Goal: Task Accomplishment & Management: Use online tool/utility

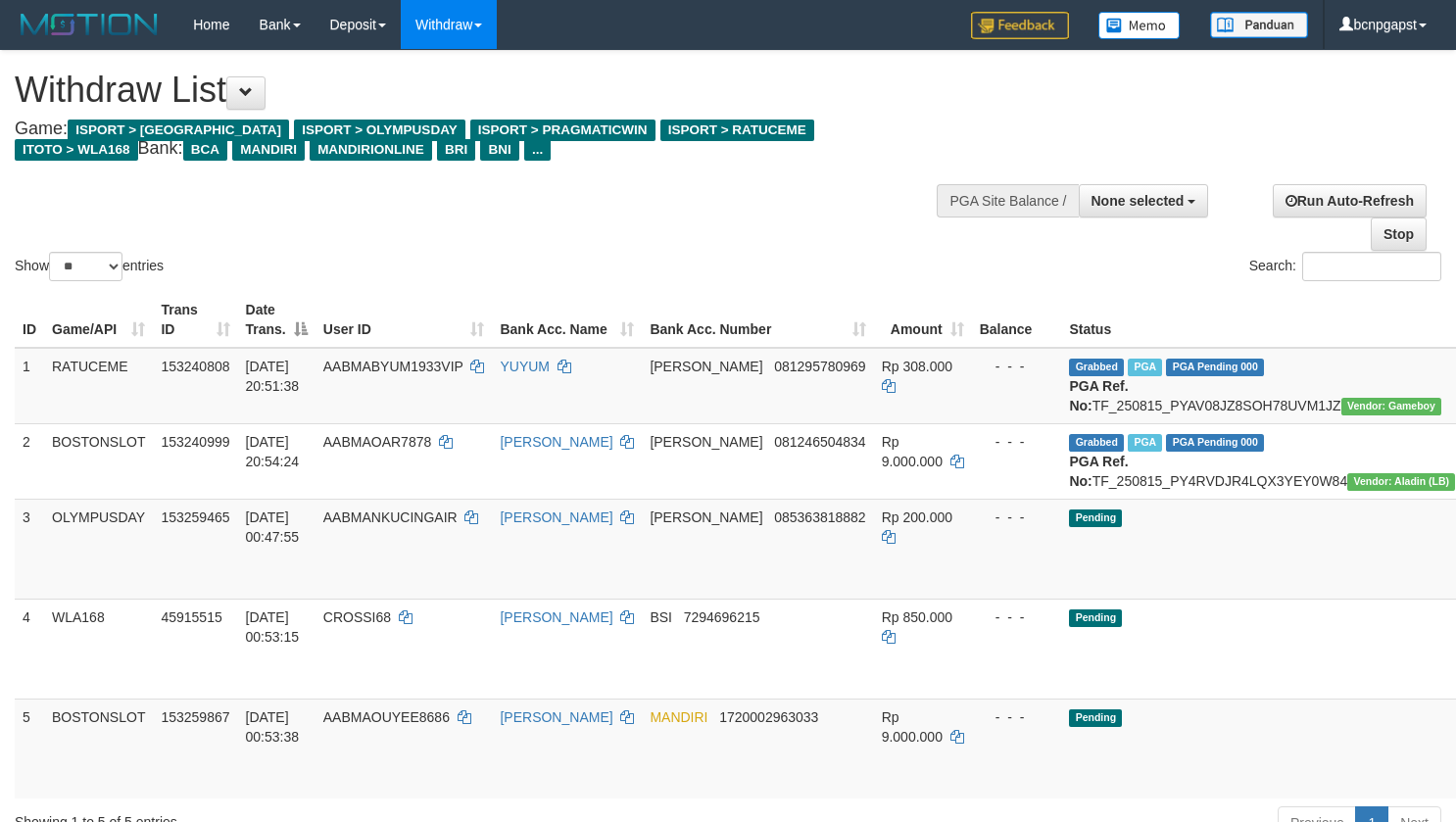
select select
select select "**"
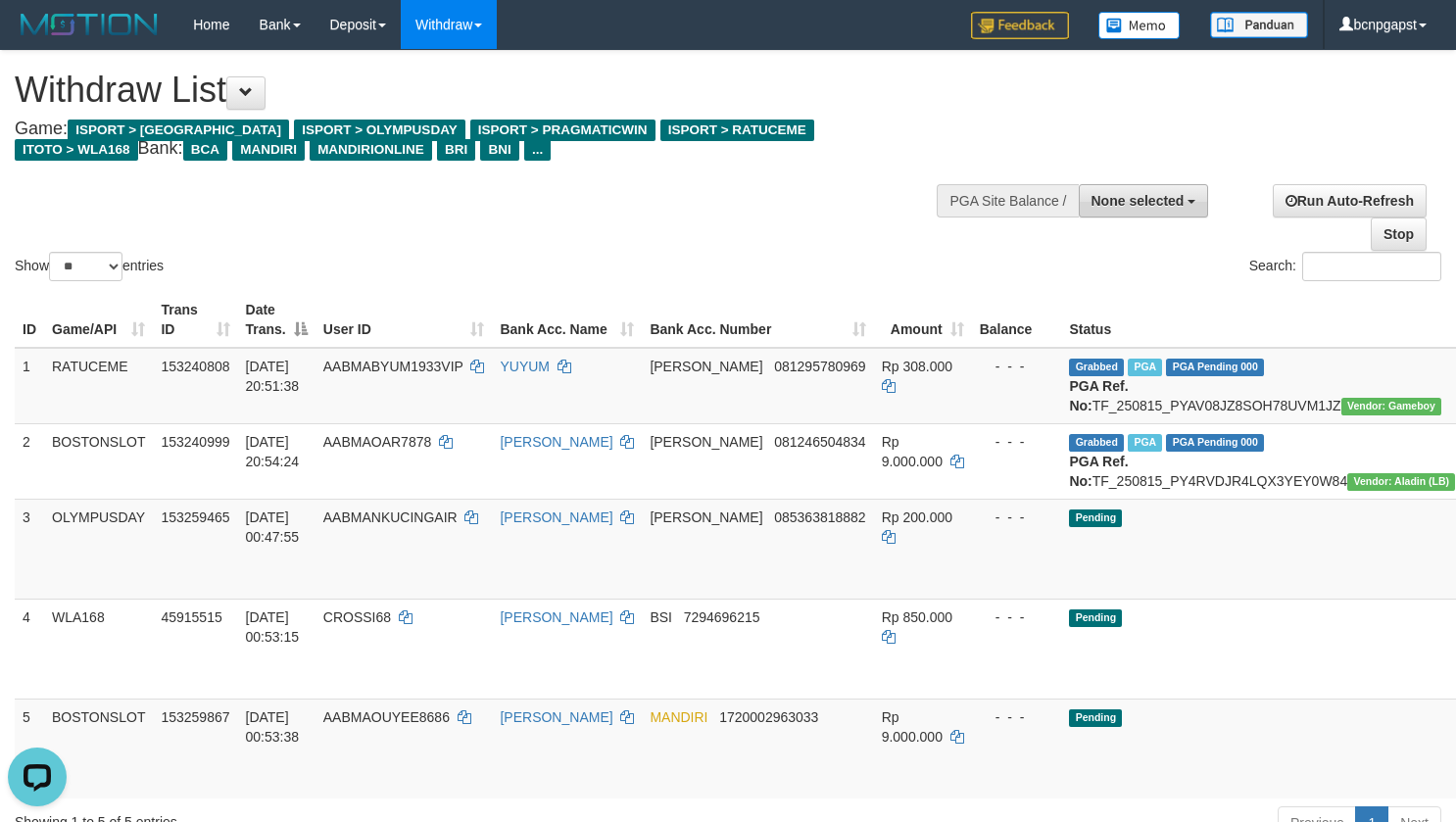
click at [1202, 201] on button "None selected" at bounding box center [1143, 200] width 131 height 33
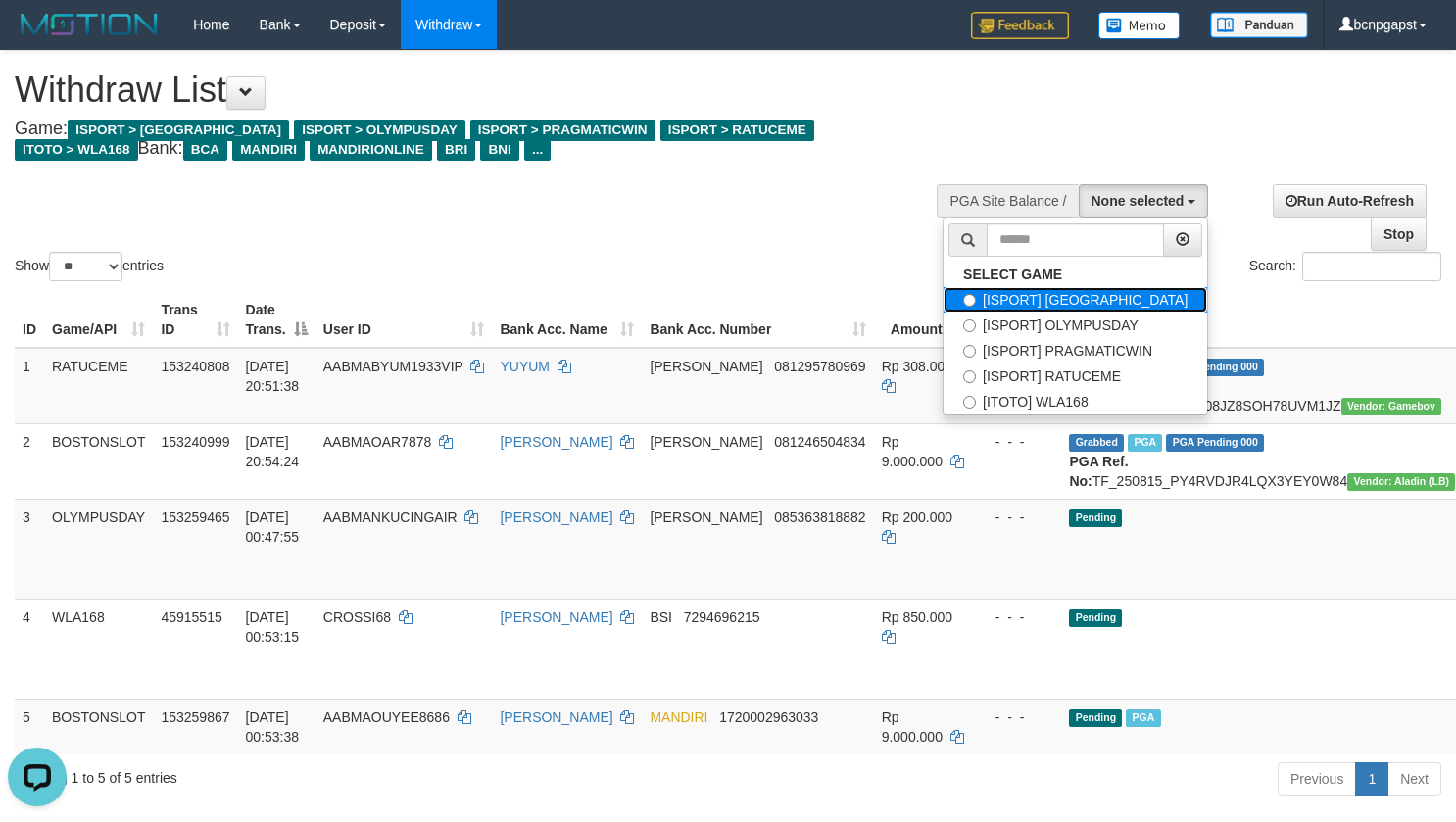
click at [1136, 296] on label "[ISPORT] [GEOGRAPHIC_DATA]" at bounding box center [1075, 300] width 263 height 26
select select "****"
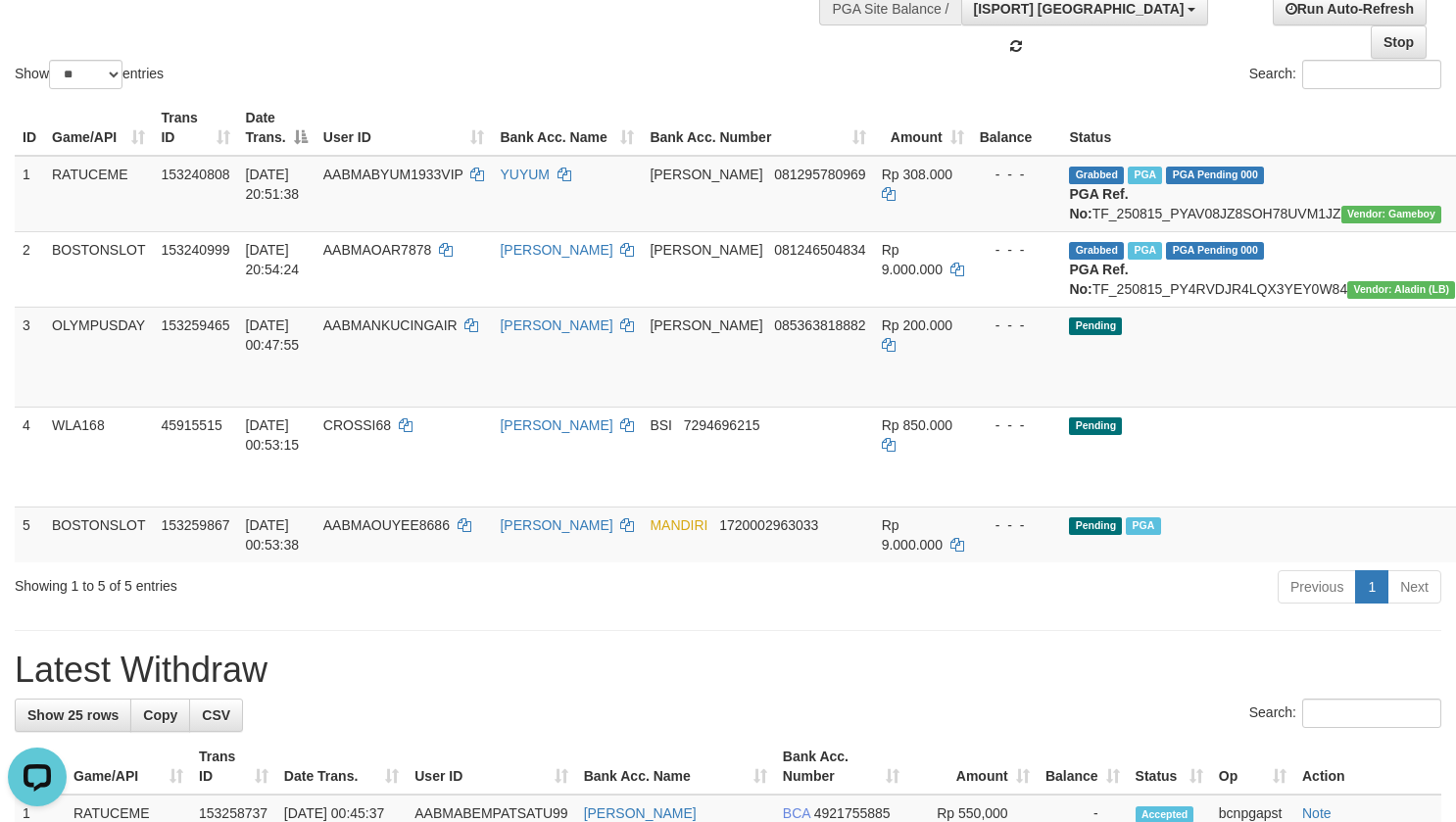
scroll to position [196, 0]
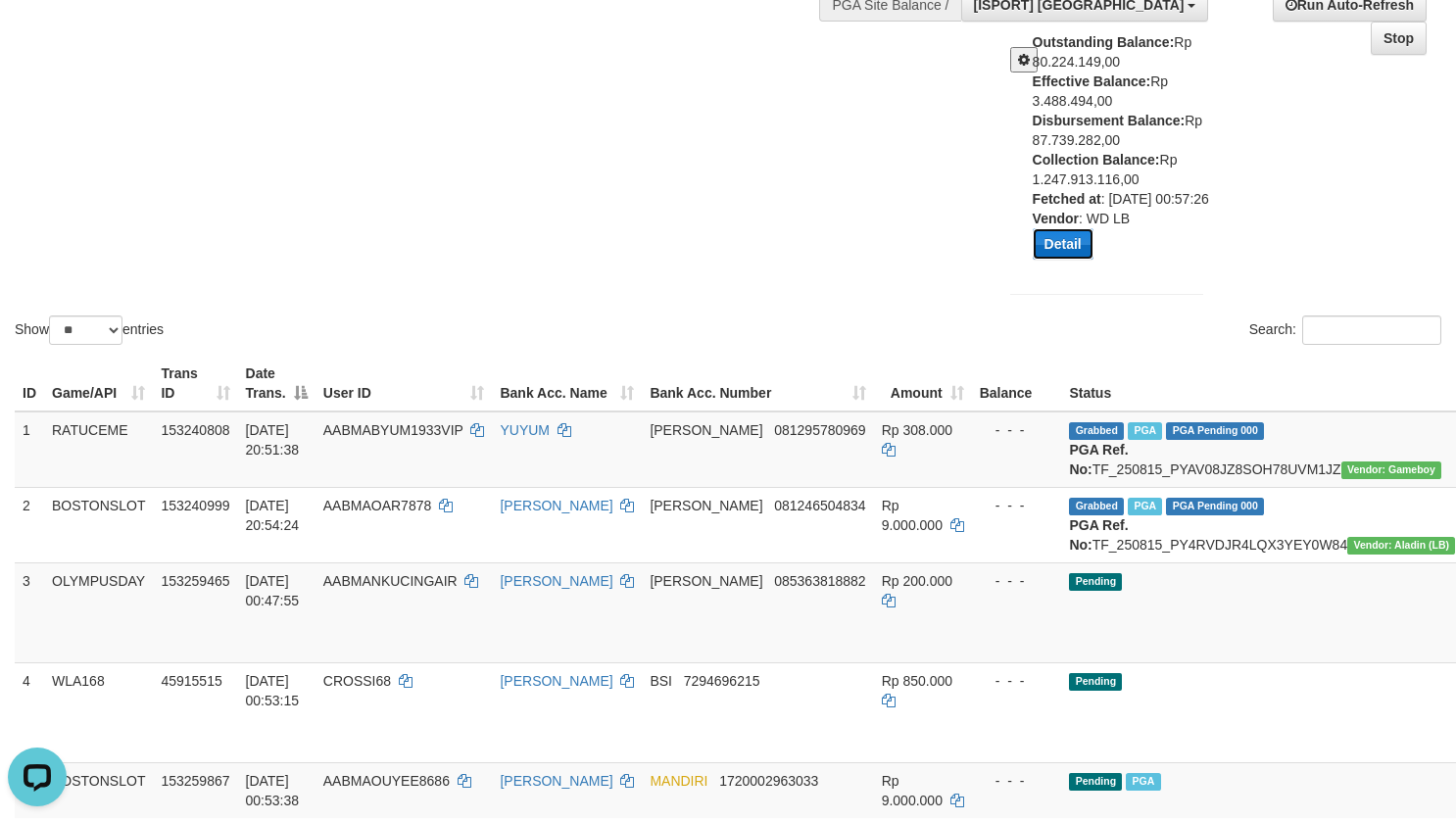
click at [1061, 259] on button "Detail" at bounding box center [1062, 243] width 61 height 31
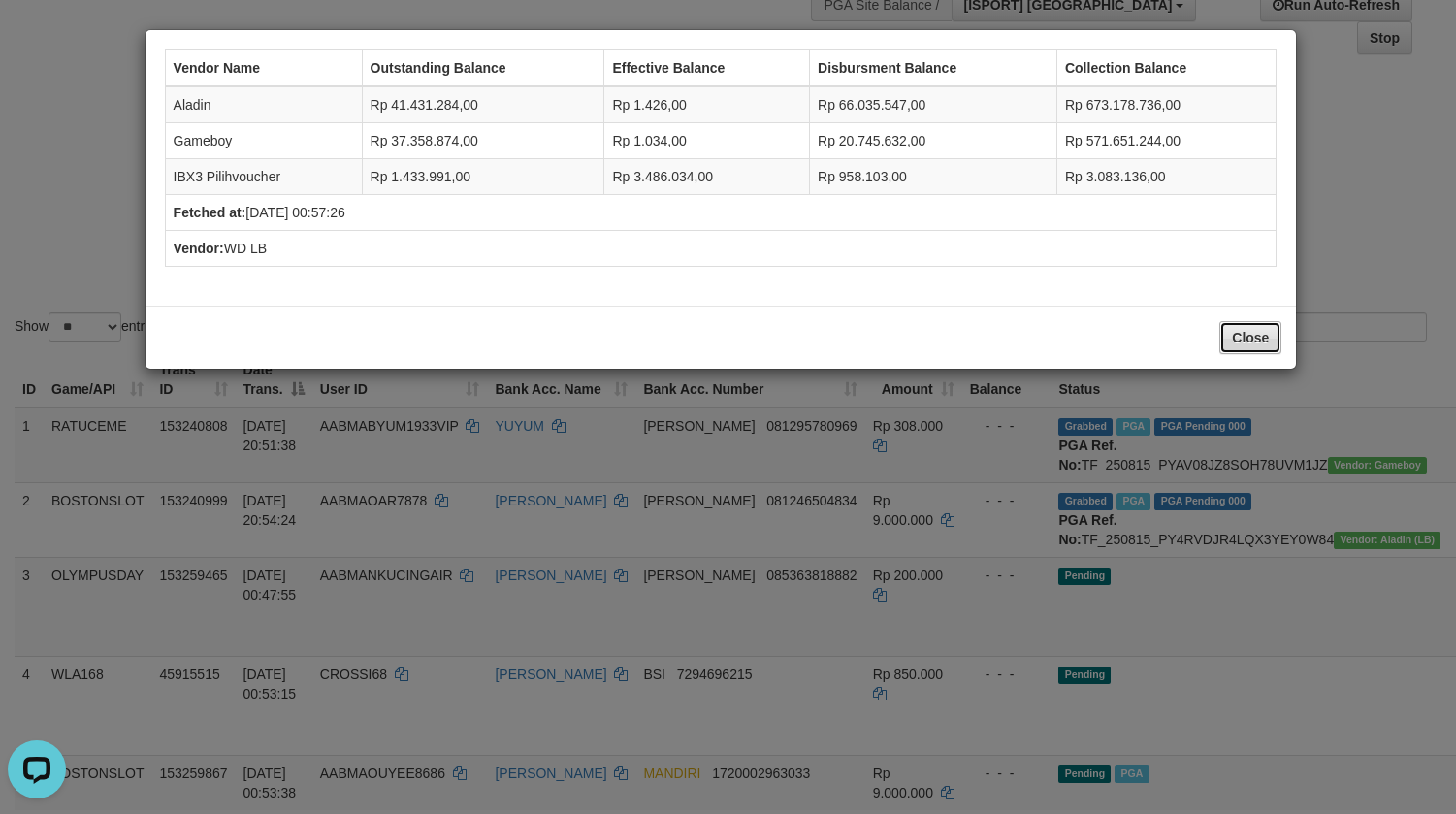
click at [1253, 336] on button "Close" at bounding box center [1251, 336] width 62 height 33
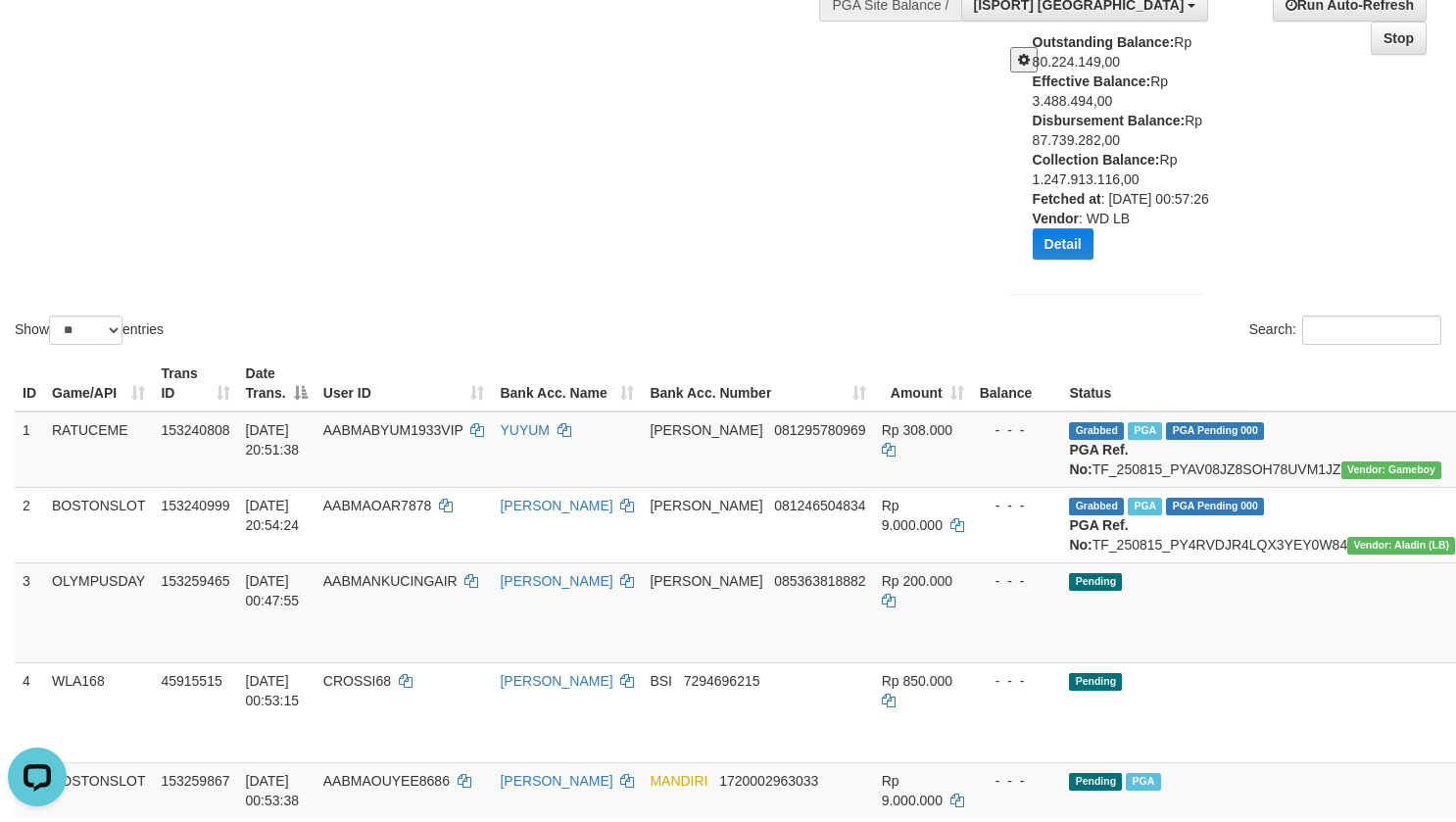
scroll to position [751, 0]
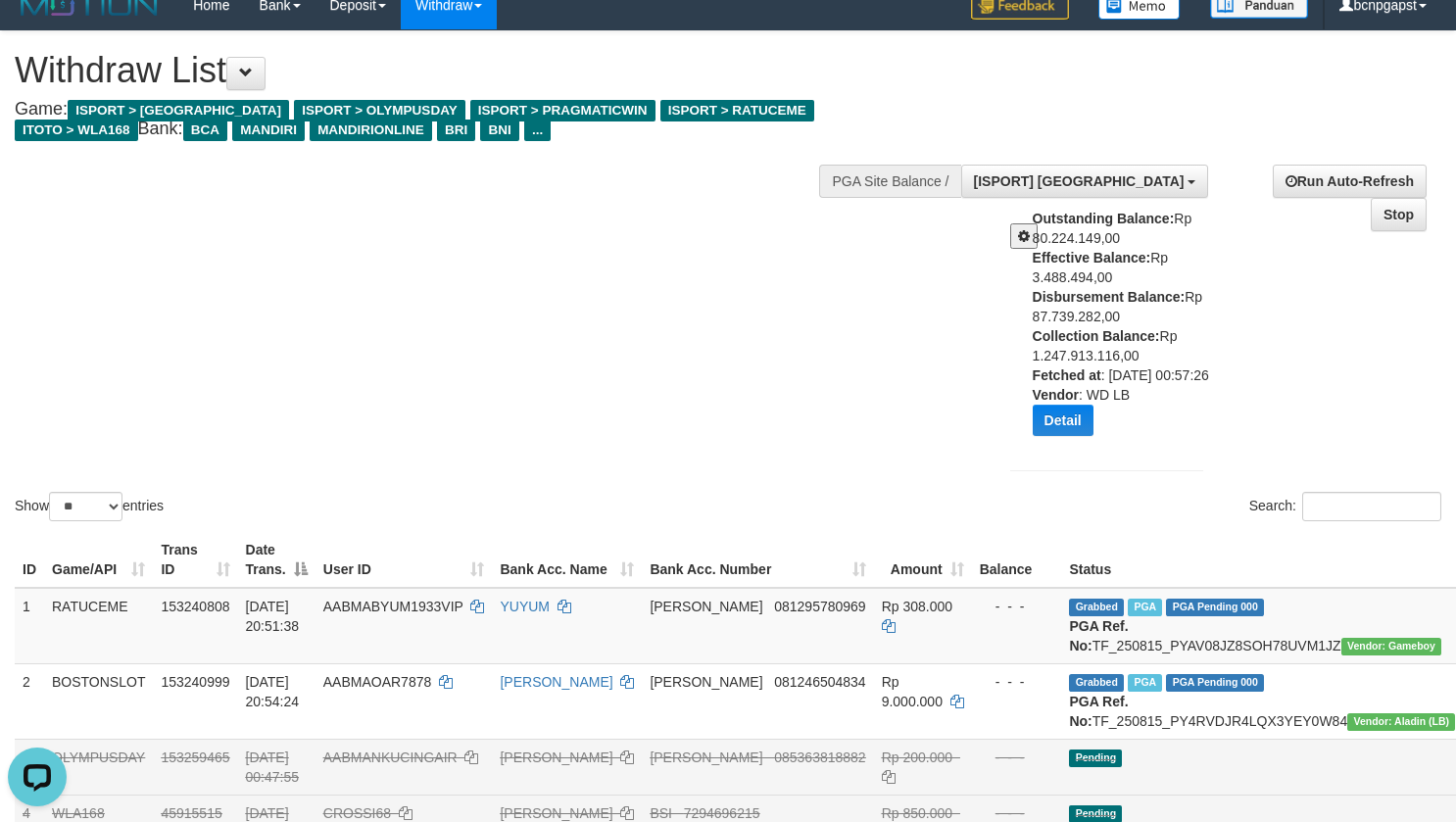
scroll to position [0, 0]
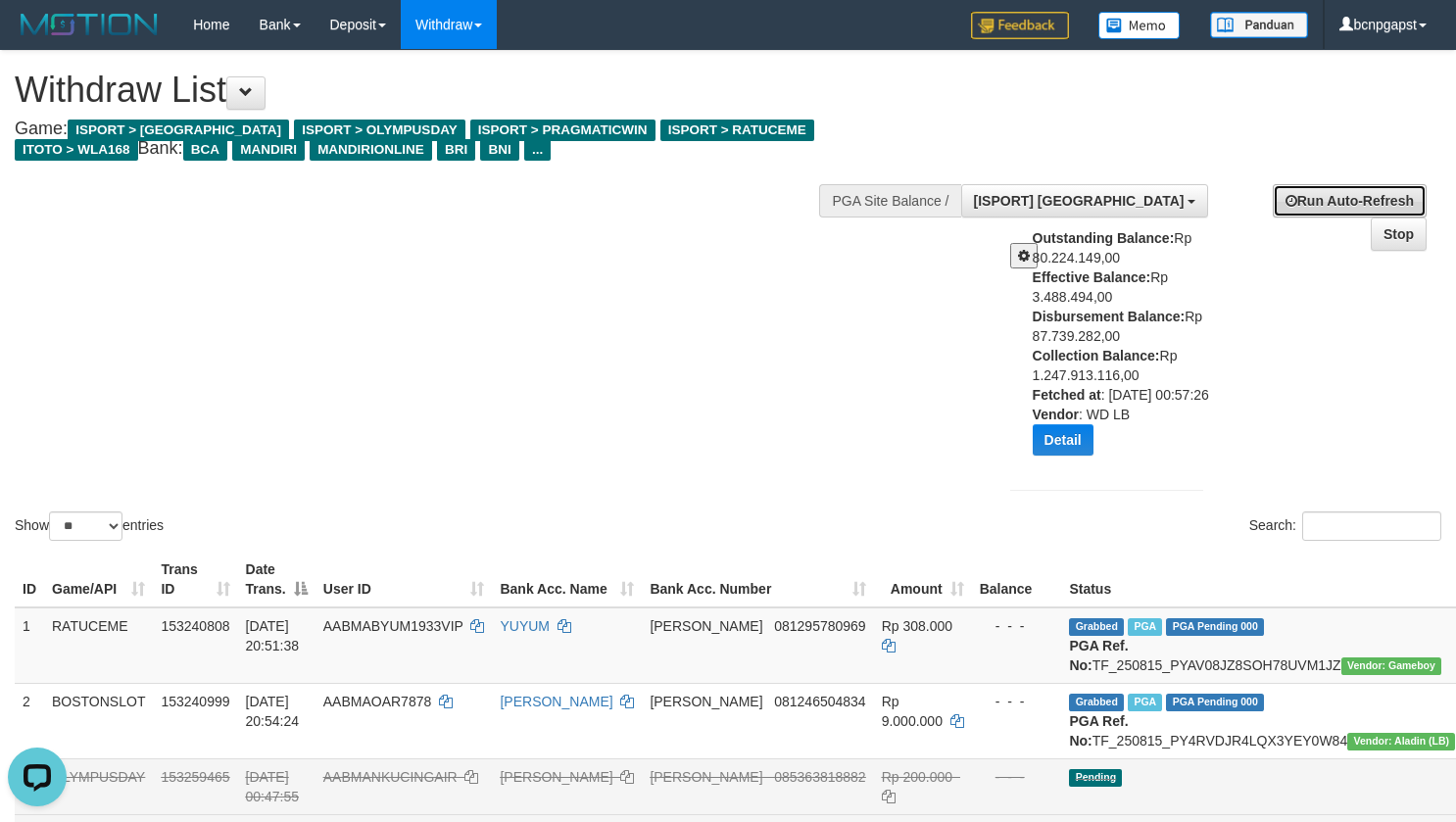
click at [1334, 200] on link "Run Auto-Refresh" at bounding box center [1349, 200] width 153 height 33
